Goal: Check status: Check status

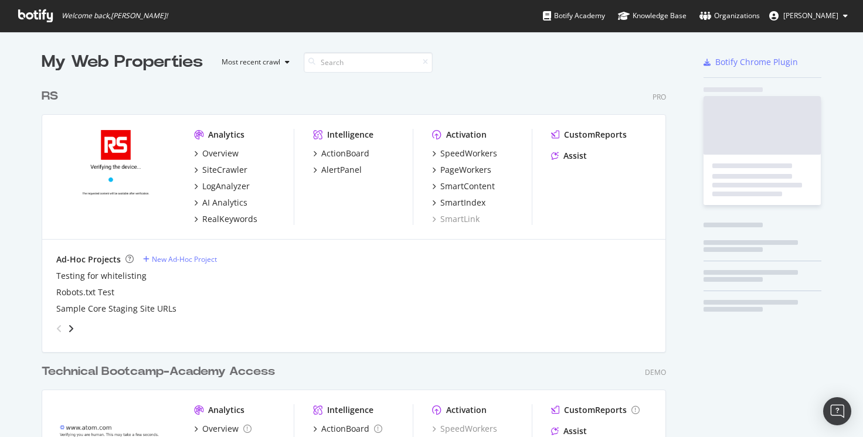
scroll to position [471, 625]
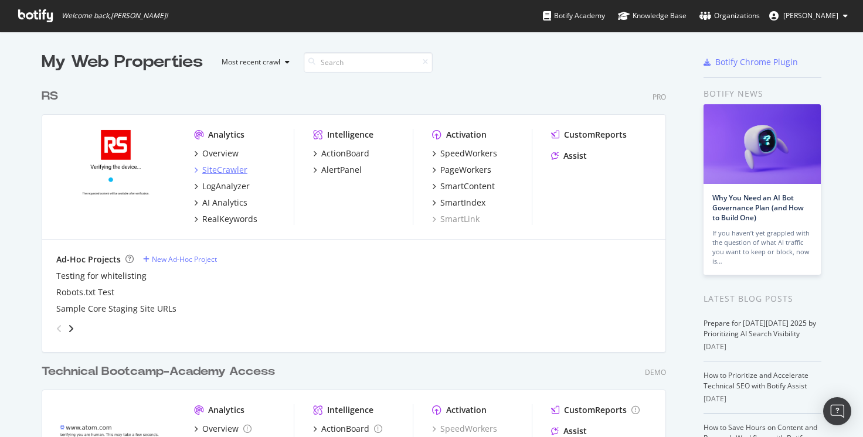
click at [223, 167] on div "SiteCrawler" at bounding box center [224, 170] width 45 height 12
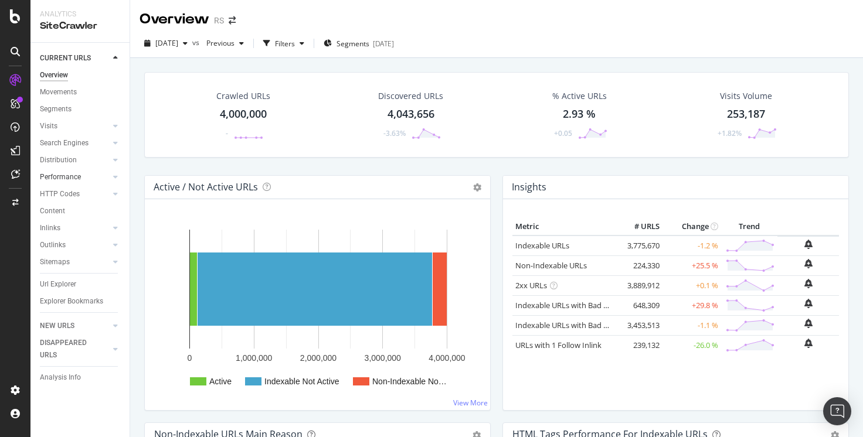
click at [84, 179] on link "Performance" at bounding box center [75, 177] width 70 height 12
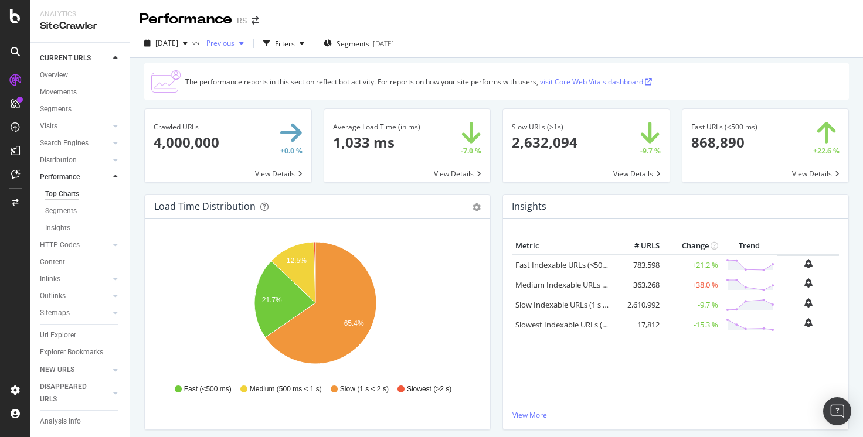
click at [234, 45] on span "Previous" at bounding box center [218, 43] width 33 height 10
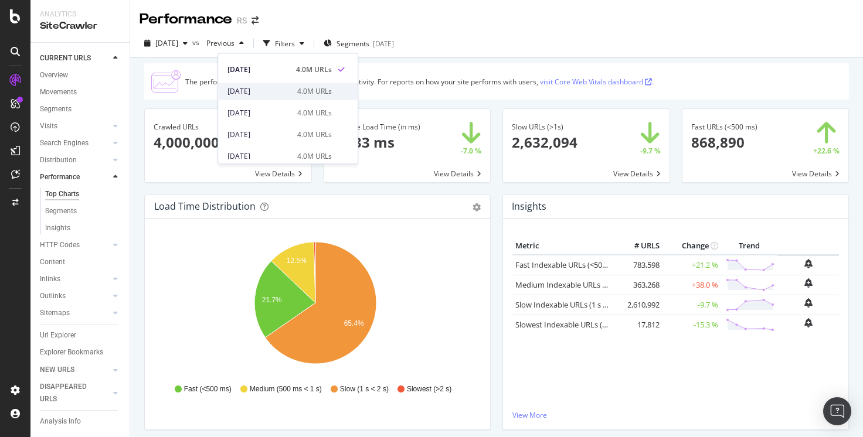
scroll to position [38, 0]
click at [277, 113] on div "[DATE]" at bounding box center [258, 113] width 63 height 11
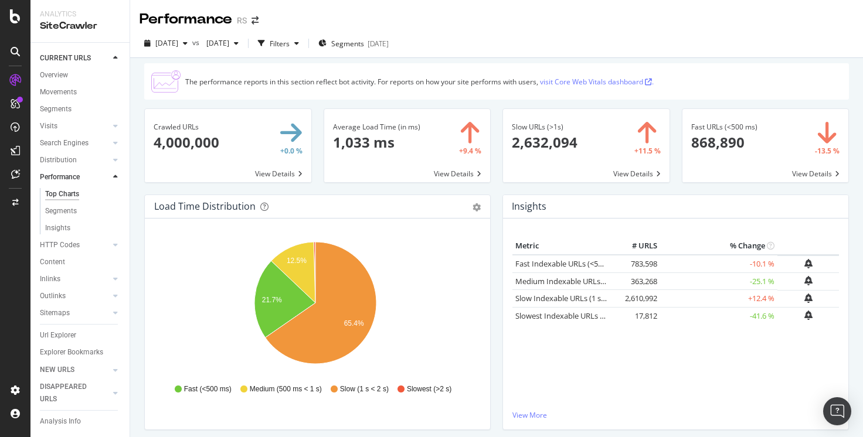
click at [449, 99] on div "The performance reports in this section reflect bot activity. For reports on ho…" at bounding box center [496, 81] width 704 height 36
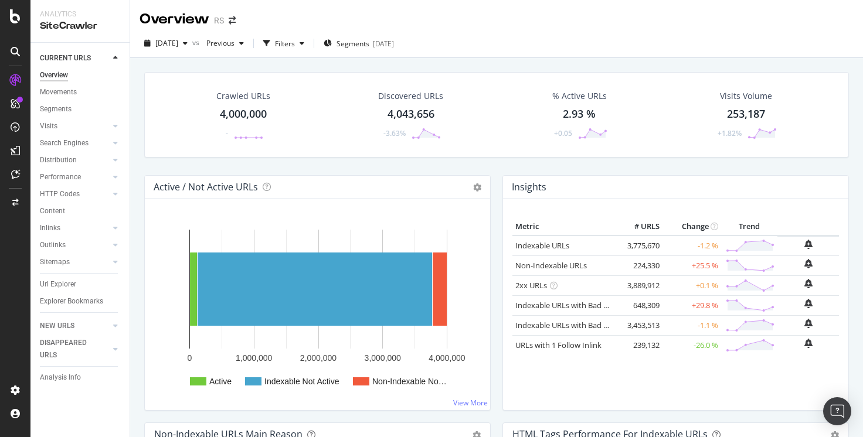
click at [136, 402] on div "Crawled URLs 4,000,000 - Discovered URLs 4,043,656 -3.63% % Active URLs 2.93 % …" at bounding box center [496, 276] width 733 height 437
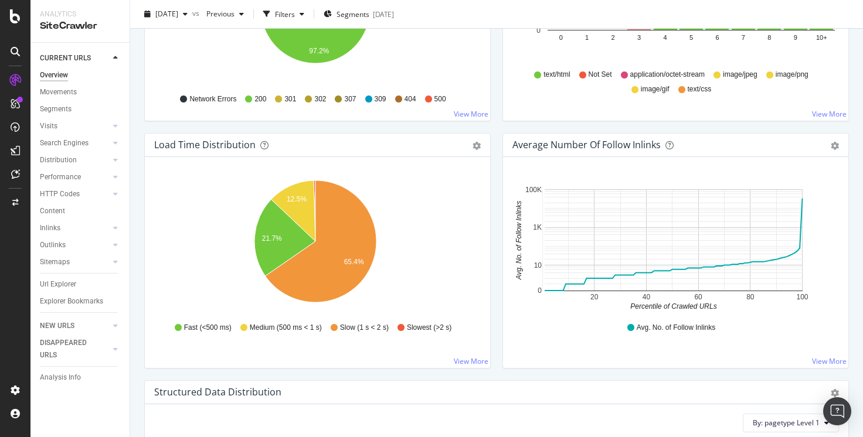
scroll to position [783, 0]
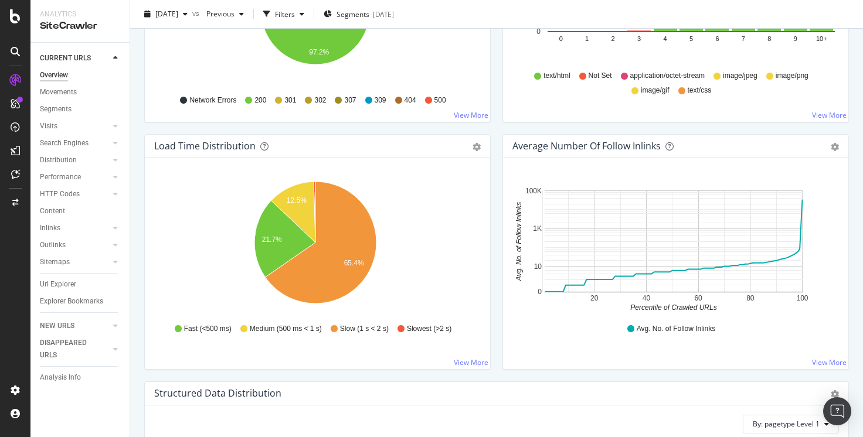
click at [232, 151] on div "Load Time Distribution" at bounding box center [204, 146] width 101 height 12
click at [474, 361] on link "View More" at bounding box center [471, 362] width 35 height 10
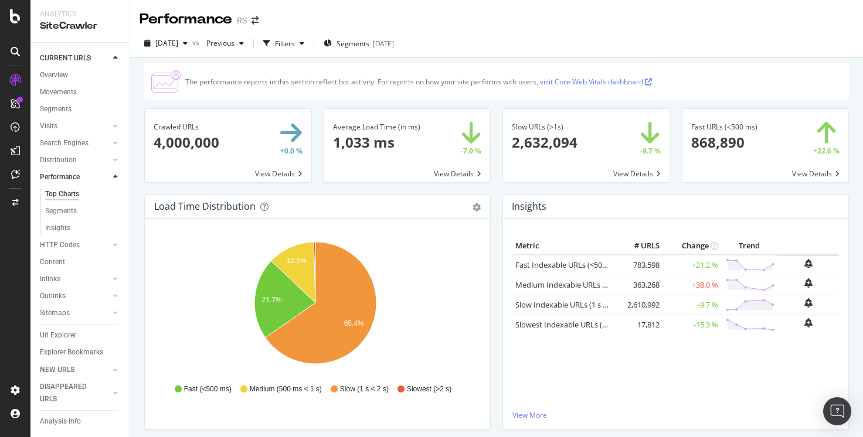
scroll to position [2, 0]
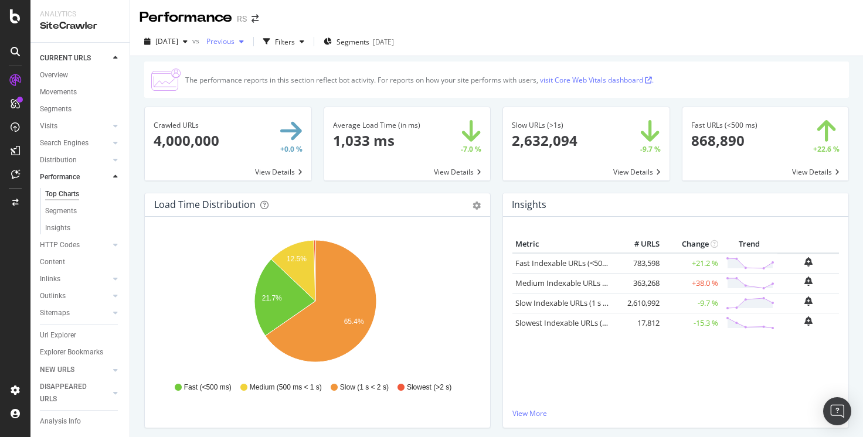
click at [234, 45] on span "Previous" at bounding box center [218, 41] width 33 height 10
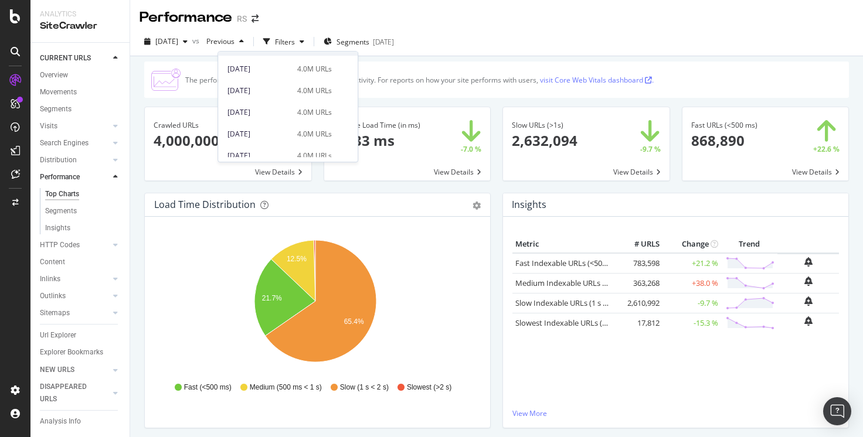
scroll to position [122, 0]
click at [288, 132] on div "2025 Aug. 9th 4.0M URLs" at bounding box center [279, 135] width 104 height 11
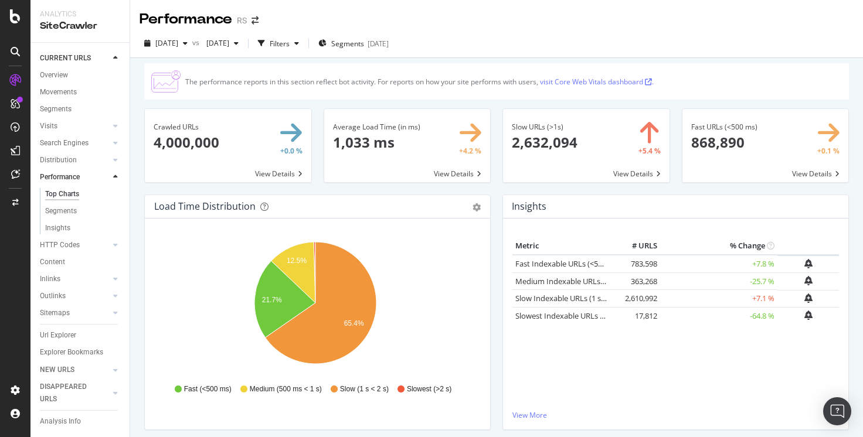
click at [390, 411] on div "Hold CTRL while clicking to filter the report. 12.5% 21.7% 65.4% HTML Load Time…" at bounding box center [317, 324] width 345 height 211
click at [229, 45] on span "[DATE]" at bounding box center [216, 43] width 28 height 10
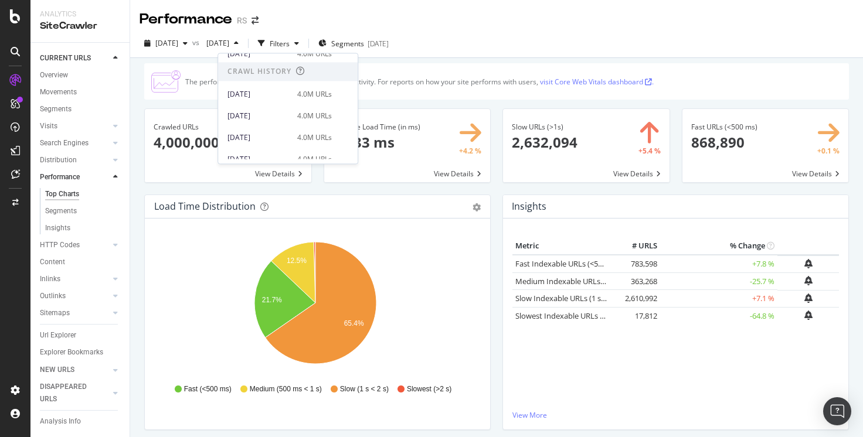
scroll to position [202, 0]
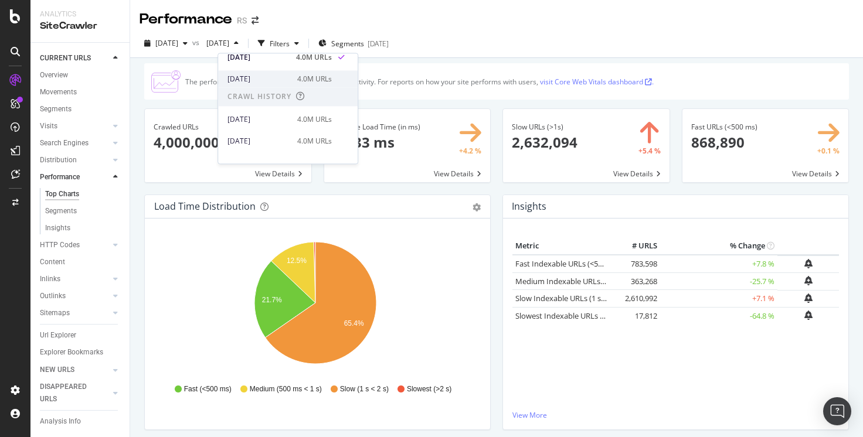
click at [265, 81] on div "[DATE]" at bounding box center [258, 79] width 63 height 11
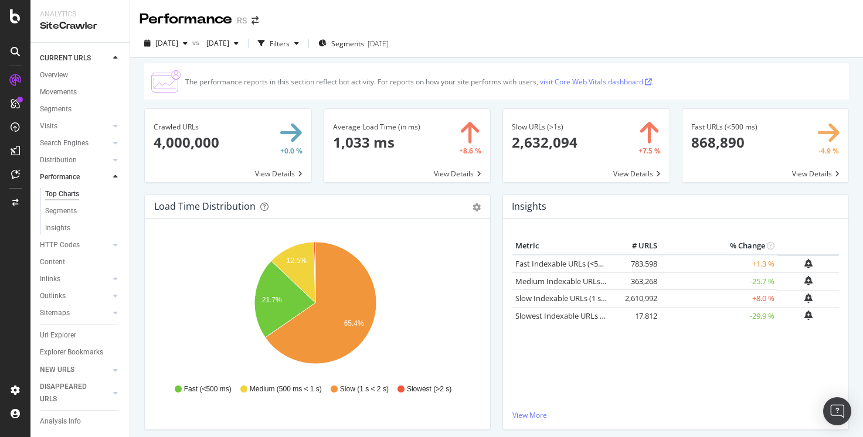
click at [176, 415] on div "Hold CTRL while clicking to filter the report. 12.5% 21.7% 65.4% HTML Load Time…" at bounding box center [317, 324] width 345 height 211
click at [66, 231] on div "Insights" at bounding box center [57, 228] width 25 height 12
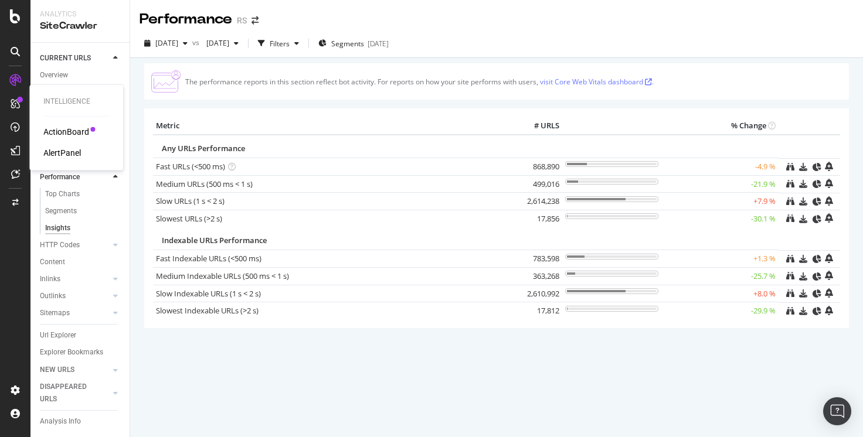
click at [64, 150] on div "AlertPanel" at bounding box center [62, 153] width 38 height 12
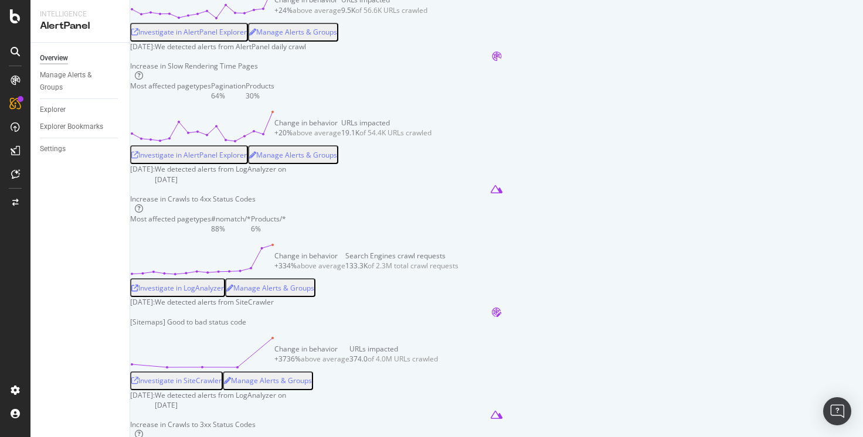
scroll to position [993, 0]
